Goal: Check status: Check status

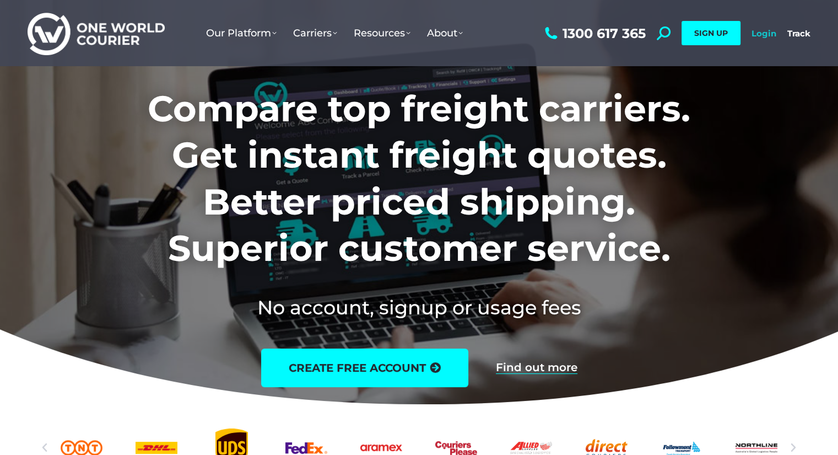
click at [770, 30] on link "Login" at bounding box center [764, 33] width 25 height 10
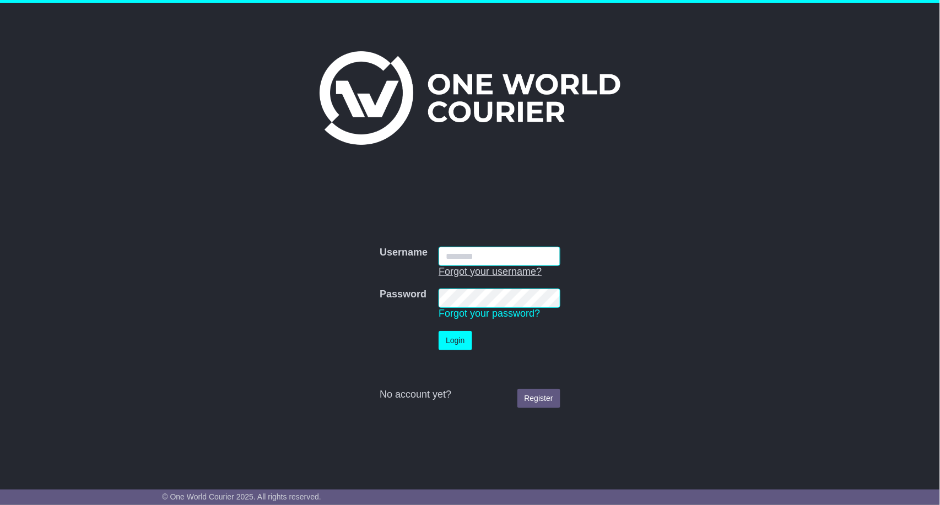
type input "**********"
click at [450, 343] on button "Login" at bounding box center [455, 340] width 33 height 19
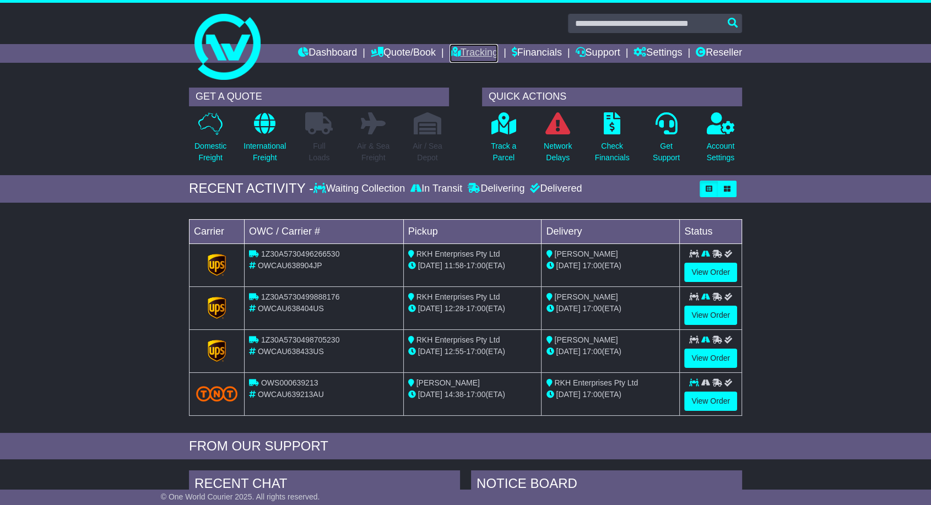
click at [455, 58] on link "Tracking" at bounding box center [474, 53] width 48 height 19
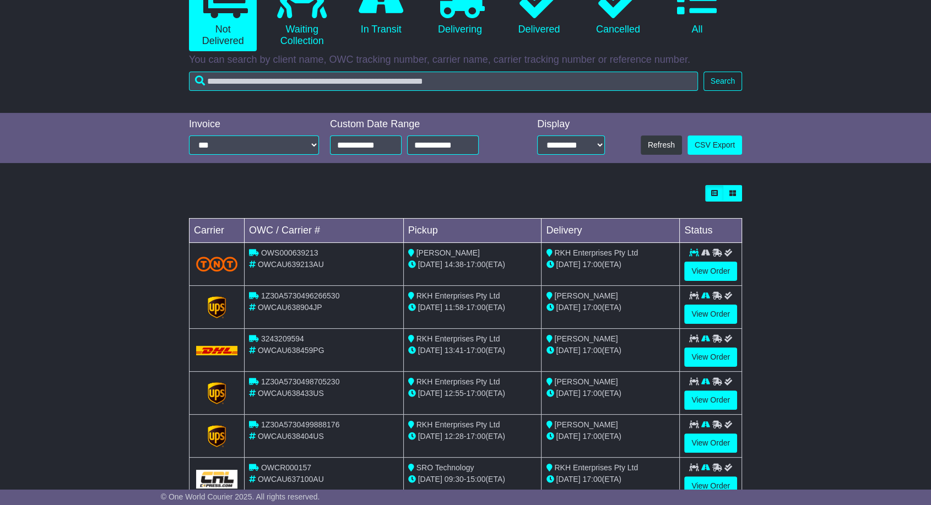
scroll to position [173, 0]
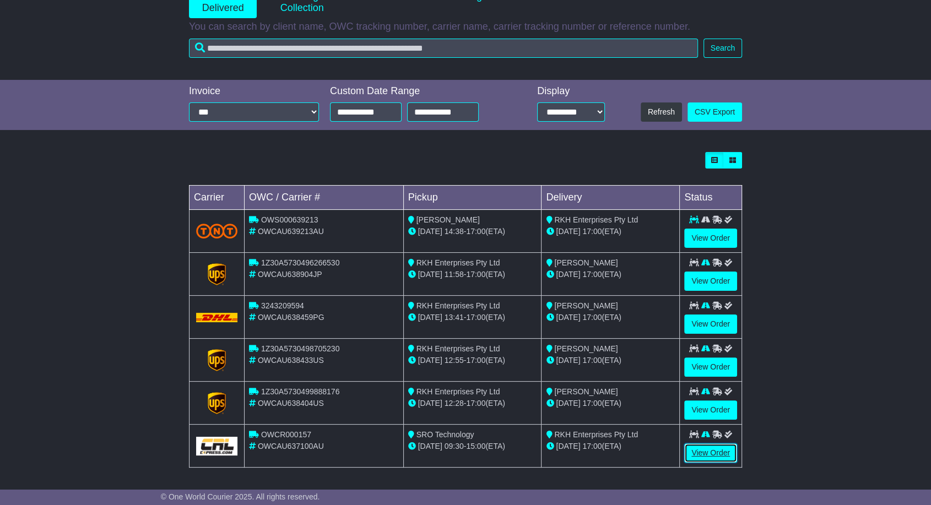
click at [722, 453] on link "View Order" at bounding box center [710, 453] width 53 height 19
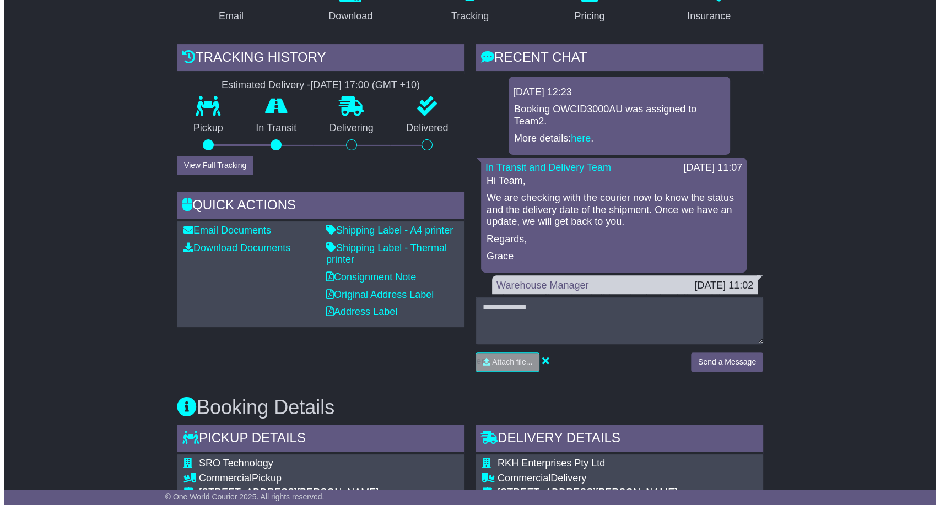
scroll to position [117, 0]
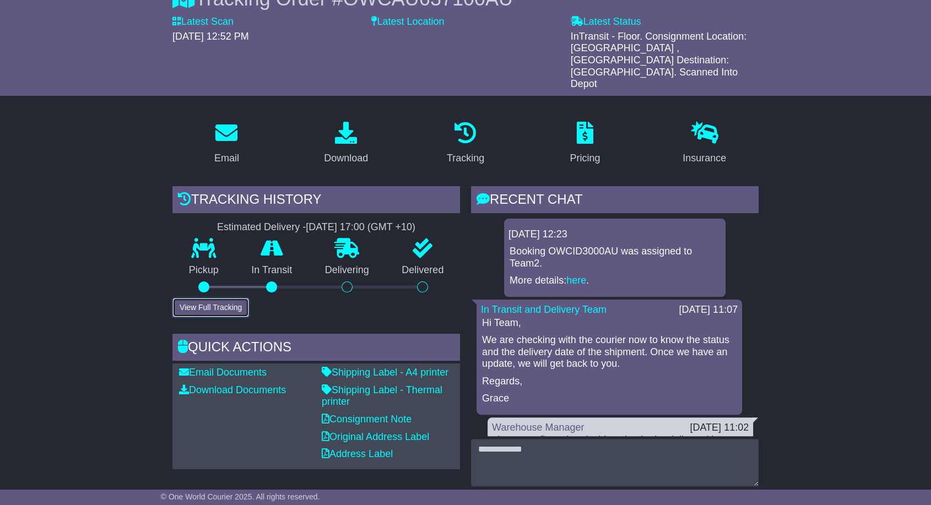
click at [220, 298] on button "View Full Tracking" at bounding box center [210, 307] width 77 height 19
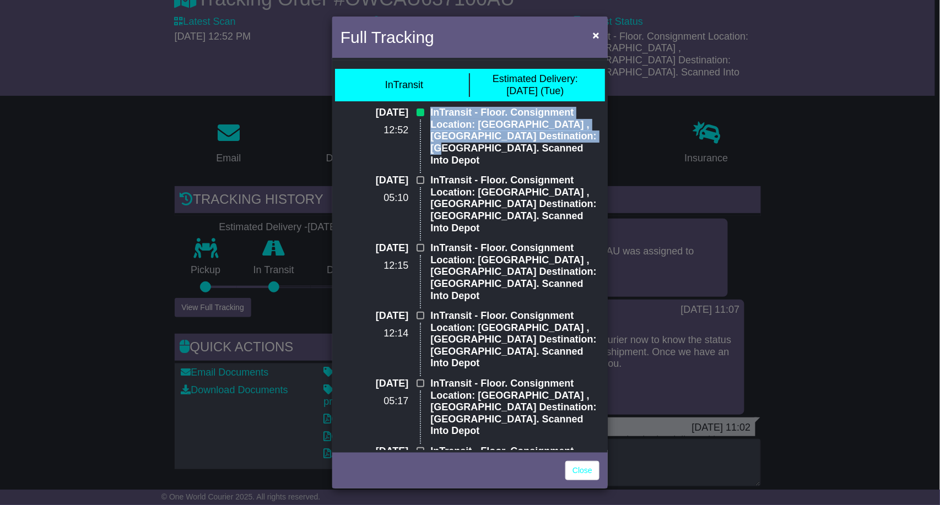
drag, startPoint x: 456, startPoint y: 150, endPoint x: 430, endPoint y: 113, distance: 45.1
click at [430, 113] on p "InTransit - Floor. Consignment Location: [GEOGRAPHIC_DATA] , [GEOGRAPHIC_DATA] …" at bounding box center [514, 137] width 169 height 60
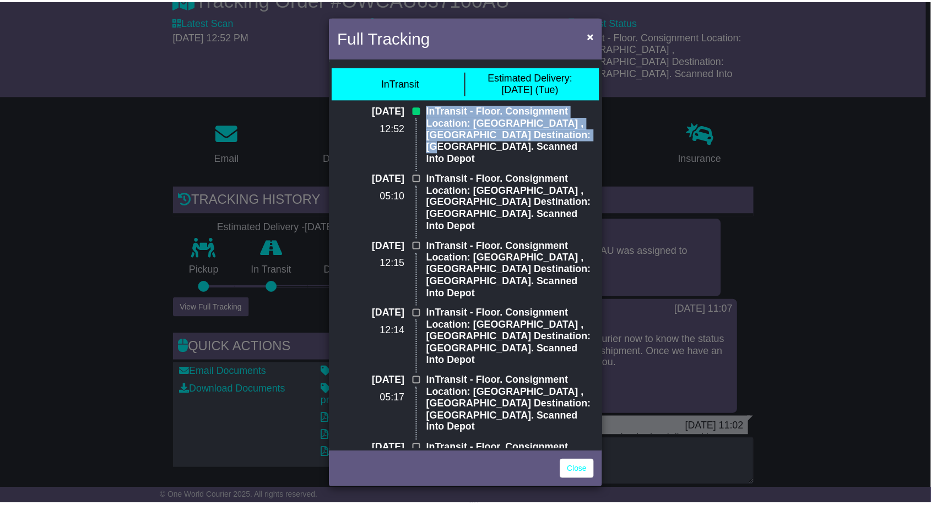
scroll to position [0, 0]
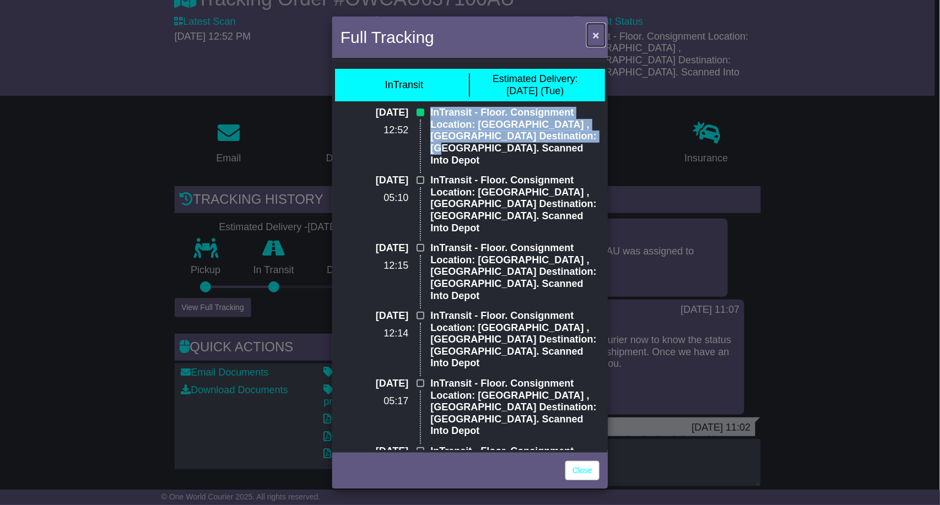
click at [596, 41] on span "×" at bounding box center [596, 35] width 7 height 13
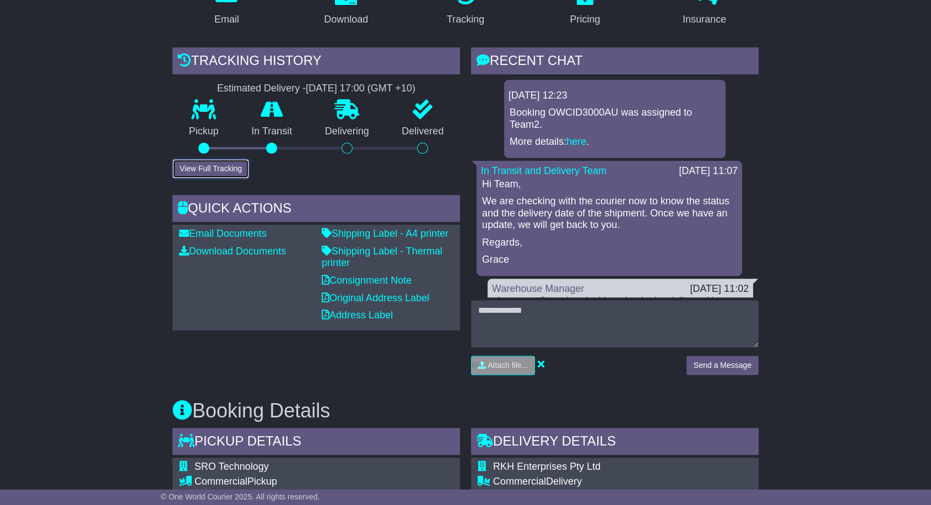
scroll to position [183, 0]
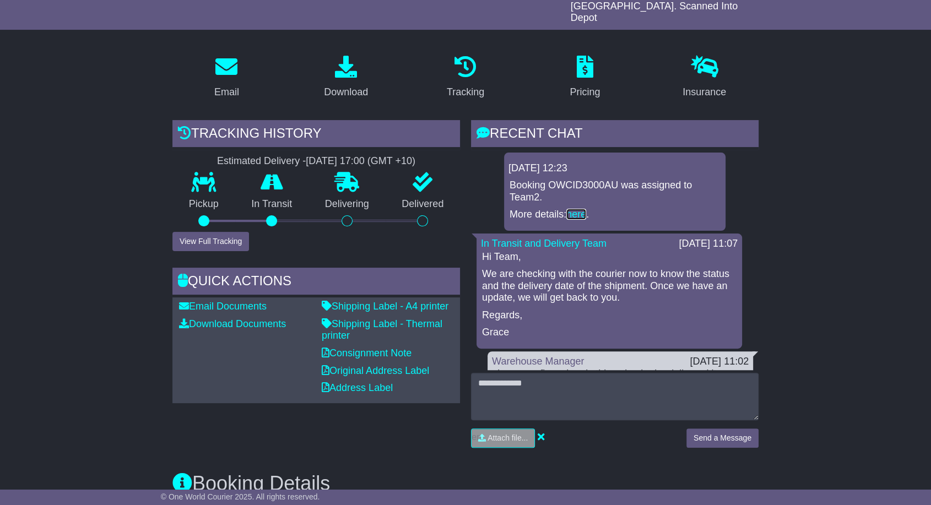
click at [583, 209] on link "here" at bounding box center [576, 214] width 20 height 11
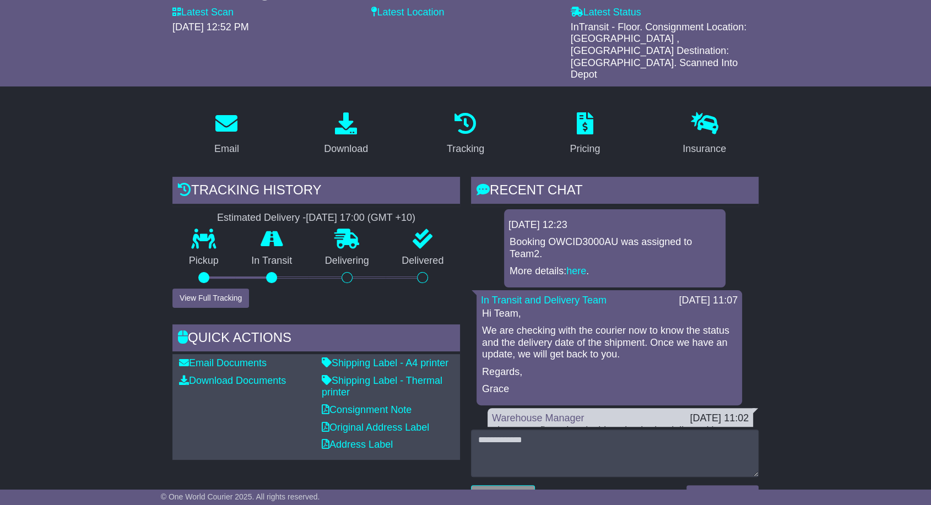
scroll to position [0, 0]
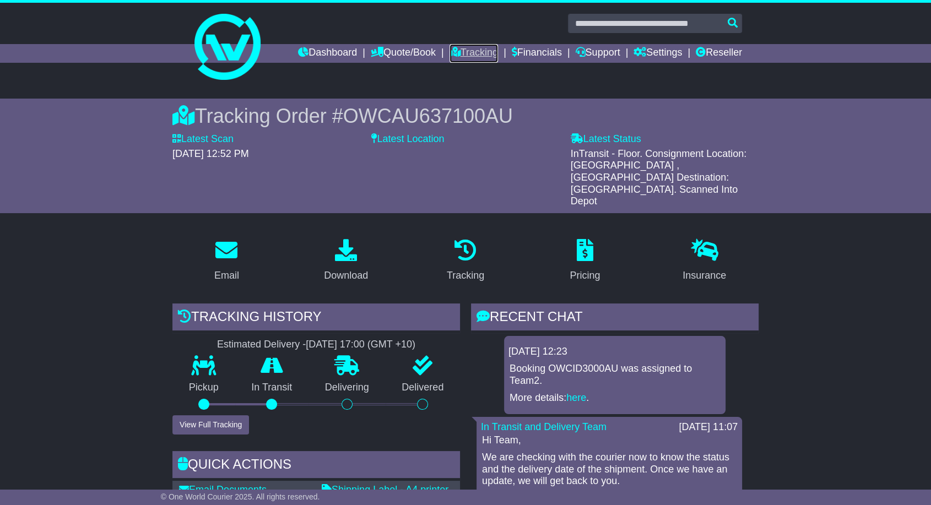
click at [463, 52] on link "Tracking" at bounding box center [474, 53] width 48 height 19
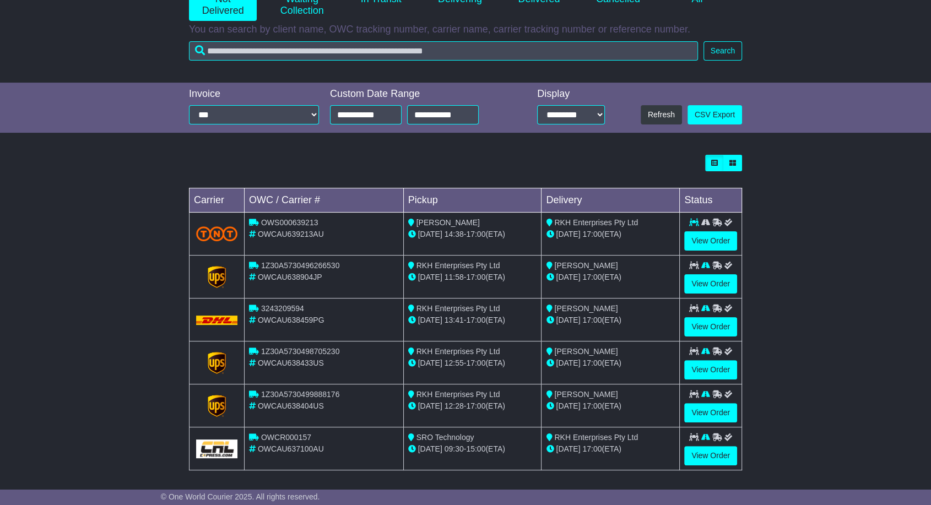
scroll to position [173, 0]
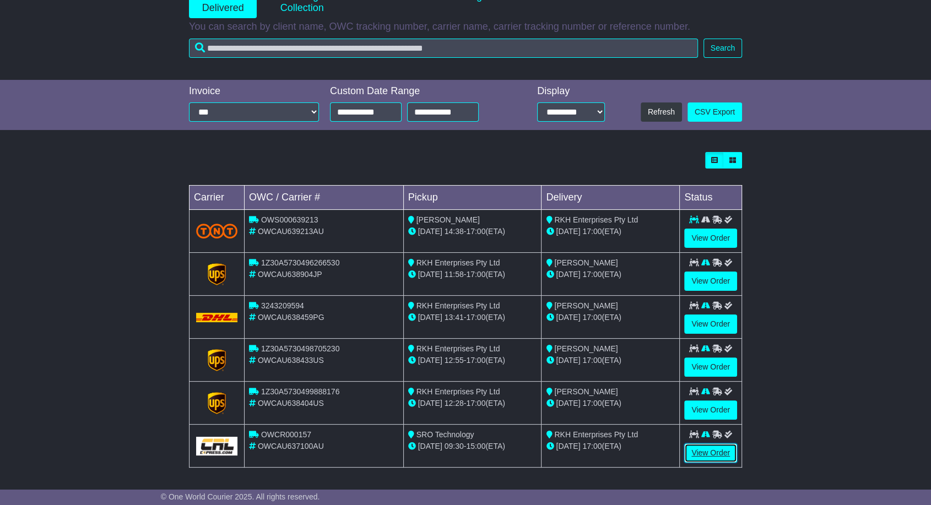
click at [728, 454] on link "View Order" at bounding box center [710, 453] width 53 height 19
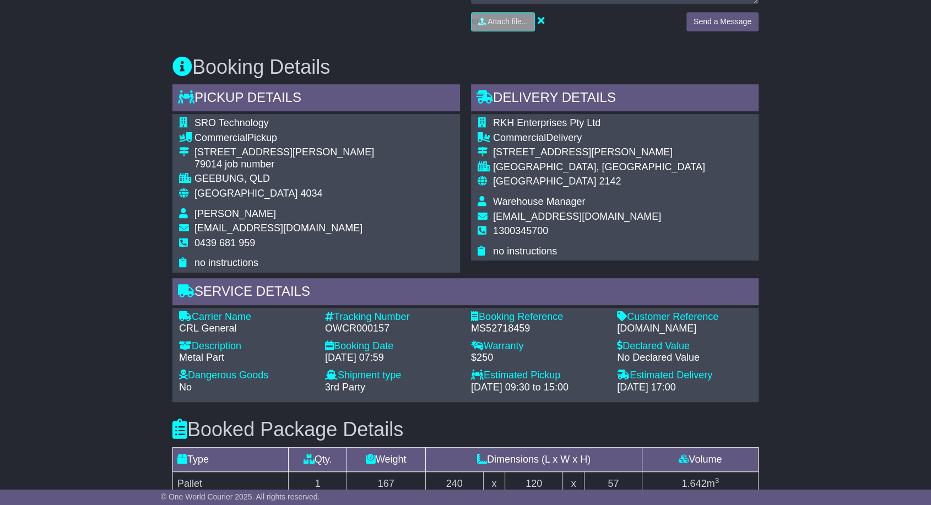
scroll to position [612, 0]
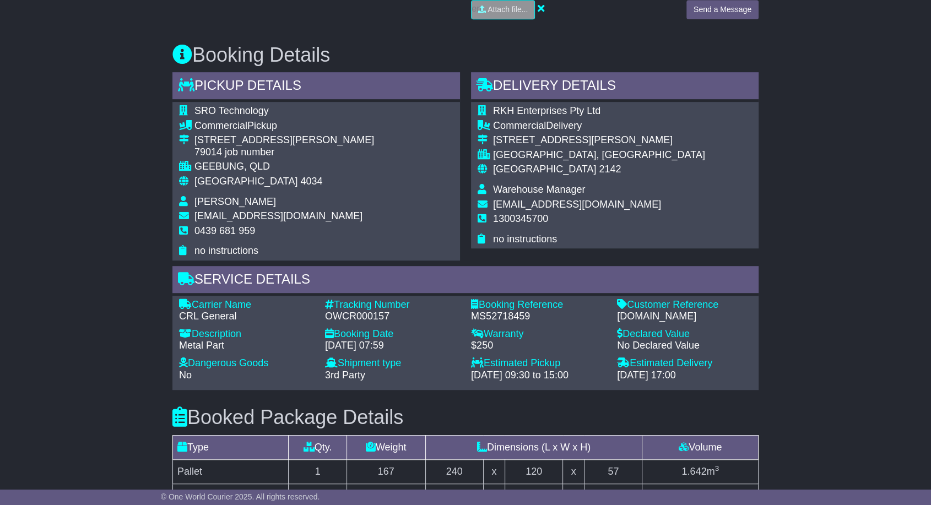
click at [370, 311] on div "OWCR000157" at bounding box center [392, 317] width 135 height 12
copy div "OWCR000157"
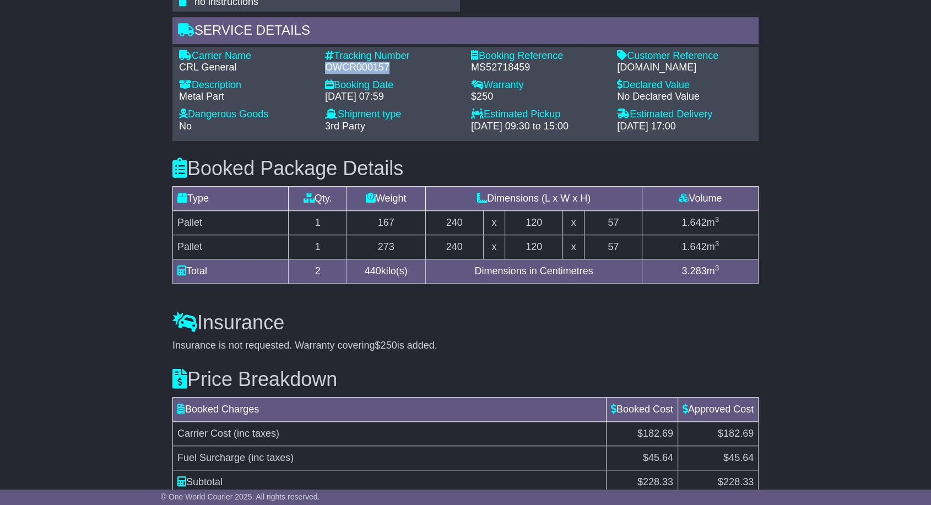
scroll to position [913, 0]
